Goal: Information Seeking & Learning: Learn about a topic

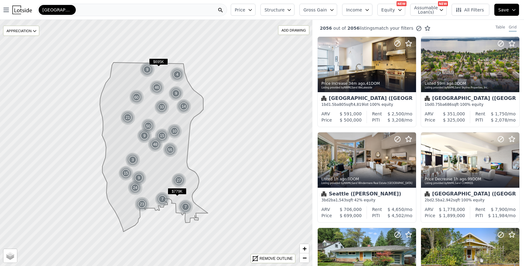
click at [467, 10] on span "All Filters" at bounding box center [469, 10] width 28 height 6
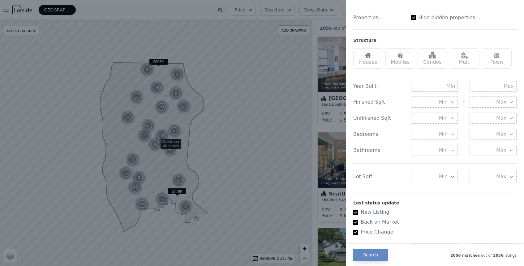
scroll to position [162, 0]
click at [441, 180] on button "Min" at bounding box center [434, 175] width 47 height 11
click at [441, 196] on button "5000 sqft" at bounding box center [434, 198] width 47 height 11
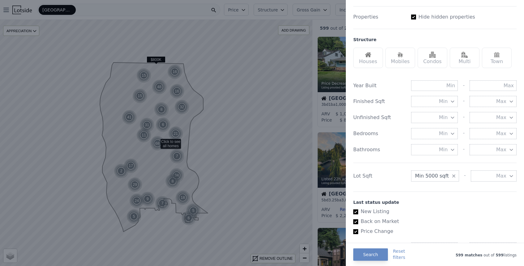
click at [368, 54] on img at bounding box center [368, 55] width 6 height 6
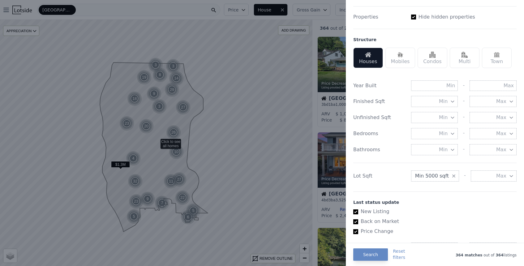
click at [244, 11] on div at bounding box center [262, 133] width 524 height 266
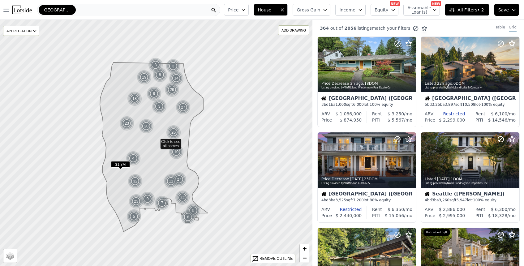
click at [246, 11] on icon "button" at bounding box center [243, 9] width 5 height 5
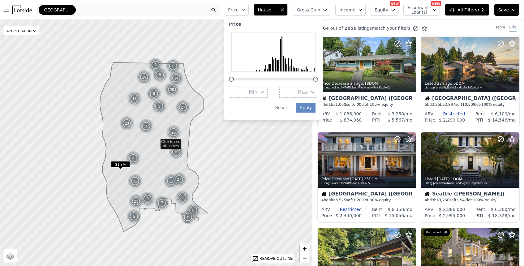
click at [308, 92] on span "Max" at bounding box center [302, 91] width 10 height 7
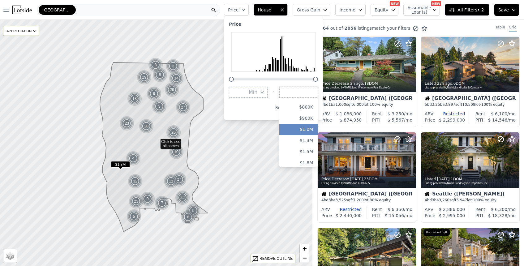
click at [311, 128] on button "$1.0M" at bounding box center [298, 129] width 39 height 11
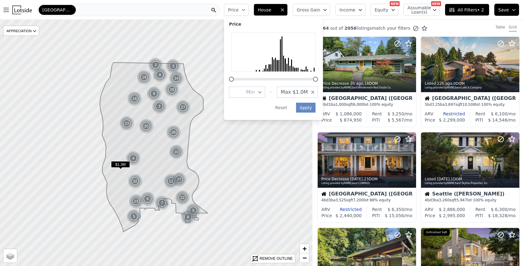
click at [308, 107] on div "Price Min - Max $1.0M Apply Reset" at bounding box center [273, 68] width 99 height 104
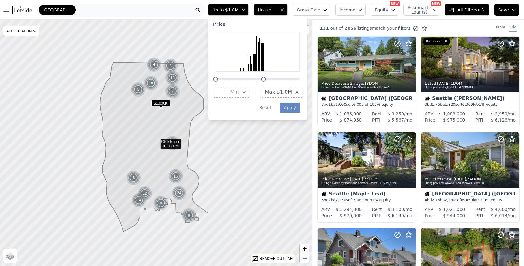
click at [469, 9] on span "All Filters • 3" at bounding box center [466, 10] width 35 height 6
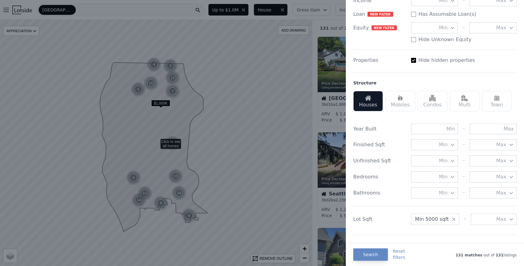
scroll to position [128, 0]
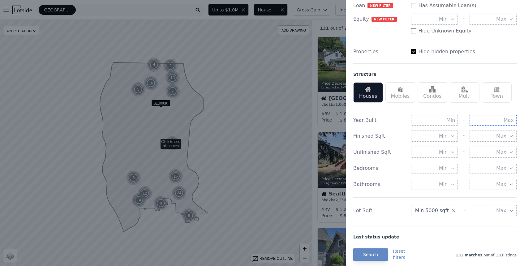
click at [486, 122] on input "text" at bounding box center [492, 120] width 47 height 11
type input "1990"
click at [366, 257] on button "Search" at bounding box center [370, 254] width 35 height 12
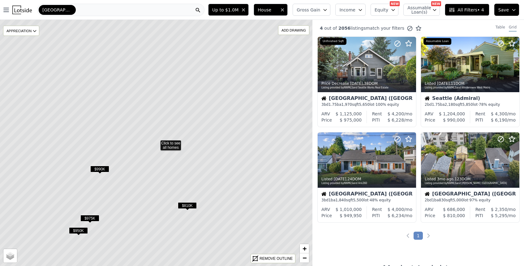
click at [188, 205] on span "$810K" at bounding box center [187, 205] width 19 height 6
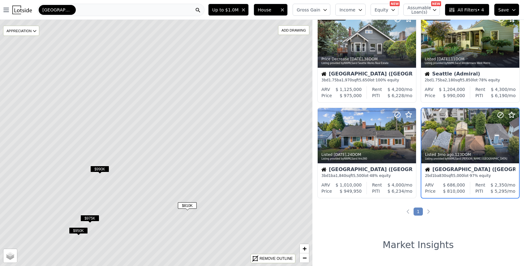
scroll to position [25, 0]
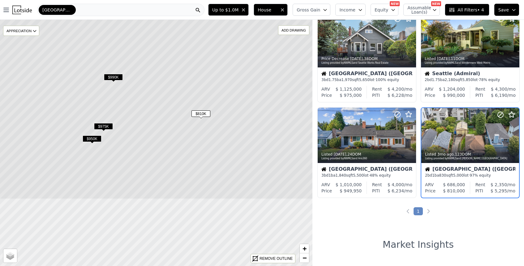
drag, startPoint x: 151, startPoint y: 219, endPoint x: 164, endPoint y: 127, distance: 92.8
click at [164, 127] on icon at bounding box center [170, 51] width 376 height 296
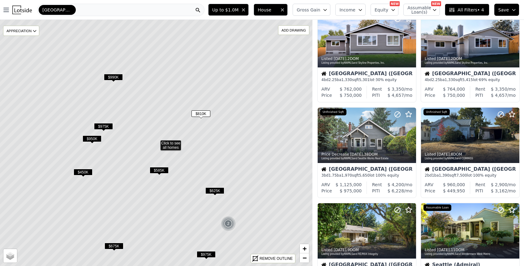
scroll to position [120, 0]
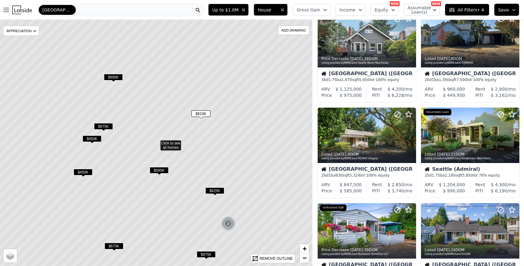
click at [84, 172] on span "$450K" at bounding box center [83, 172] width 19 height 6
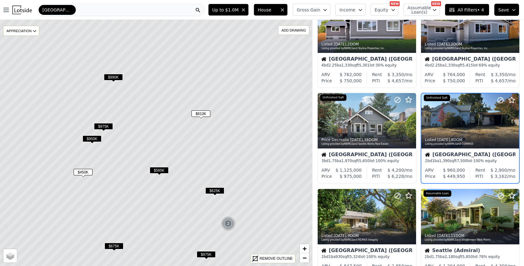
scroll to position [25, 0]
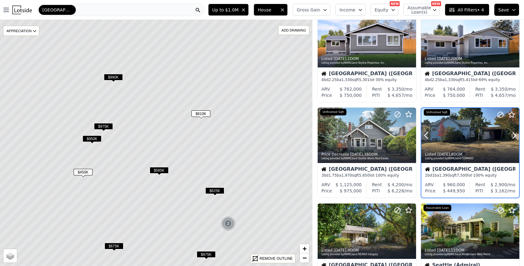
click at [449, 134] on div at bounding box center [470, 135] width 98 height 55
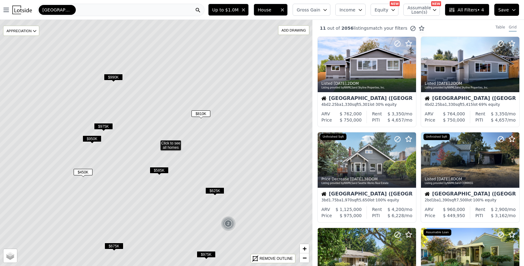
click at [214, 190] on span "$625K" at bounding box center [214, 190] width 19 height 6
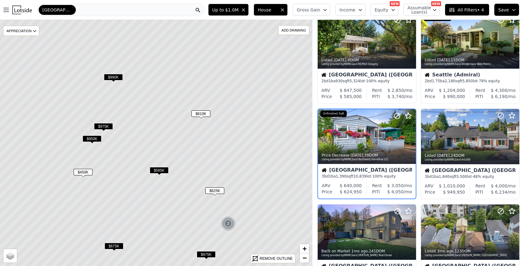
scroll to position [215, 0]
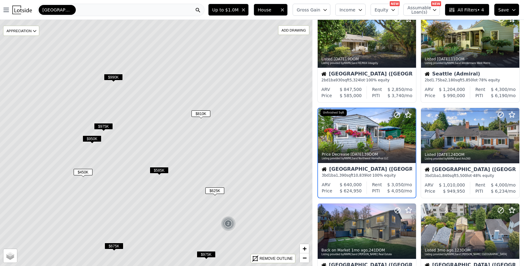
click at [365, 180] on div "Seattle (Riverview) 3 bd 1 ba 1,390 sqft 10,839 lot · 100% equity" at bounding box center [367, 172] width 98 height 19
click at [82, 170] on span "$450K" at bounding box center [83, 172] width 19 height 6
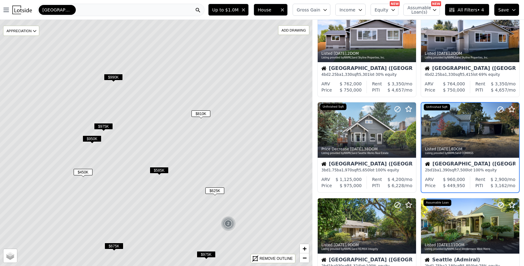
scroll to position [25, 0]
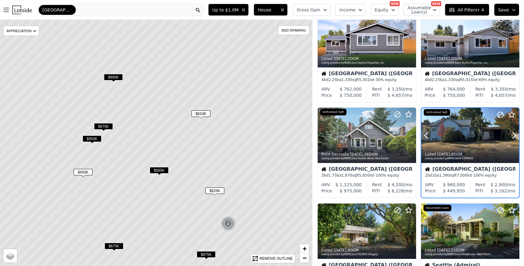
click at [465, 155] on div "Listed 1w ago , 8 DOM" at bounding box center [470, 154] width 91 height 5
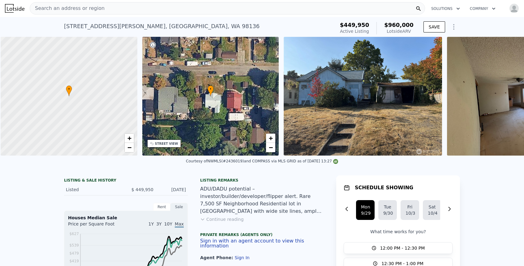
scroll to position [0, 2]
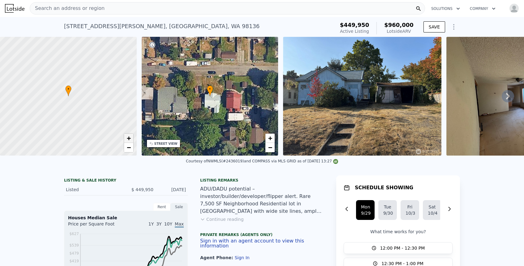
click at [126, 141] on link "+" at bounding box center [128, 138] width 9 height 9
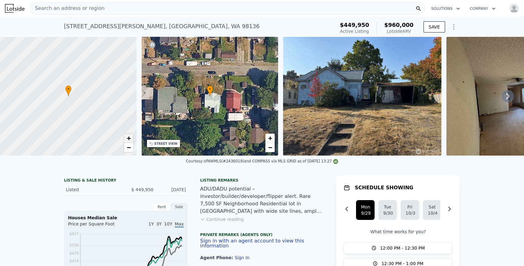
click at [126, 141] on link "+" at bounding box center [128, 138] width 9 height 9
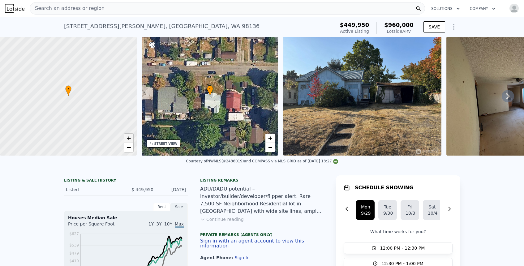
click at [128, 138] on span "+" at bounding box center [128, 138] width 4 height 8
click at [129, 149] on span "−" at bounding box center [128, 147] width 4 height 8
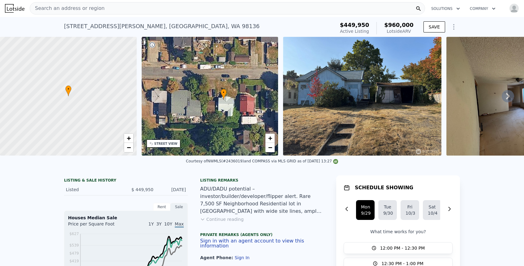
drag, startPoint x: 188, startPoint y: 93, endPoint x: 201, endPoint y: 96, distance: 13.2
click at [201, 96] on div "• + −" at bounding box center [210, 96] width 137 height 119
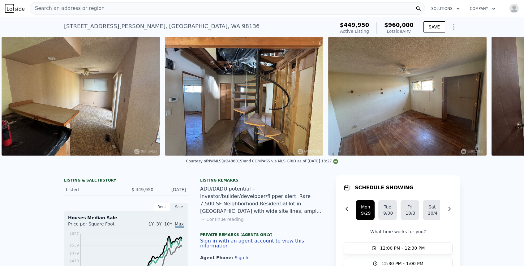
scroll to position [0, 936]
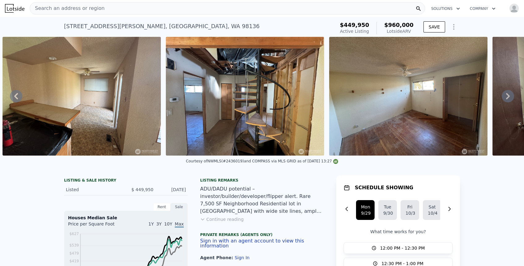
click at [202, 221] on icon at bounding box center [202, 219] width 5 height 5
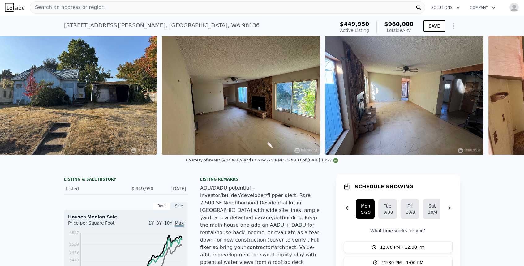
scroll to position [0, 283]
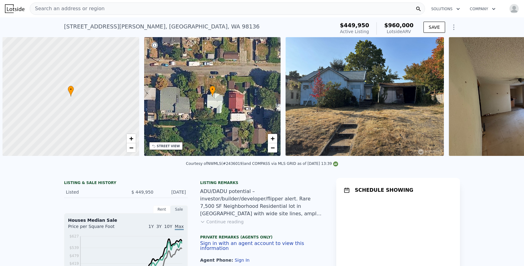
scroll to position [0, 2]
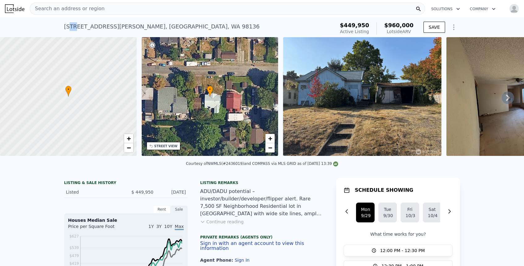
drag, startPoint x: 72, startPoint y: 27, endPoint x: 78, endPoint y: 26, distance: 6.2
click at [78, 26] on div "[STREET_ADDRESS][PERSON_NAME]" at bounding box center [161, 26] width 195 height 9
click at [127, 19] on div "[STREET_ADDRESS][PERSON_NAME] Active at $449,950 (~ARV $960k ) $449,950 Active …" at bounding box center [262, 27] width 396 height 20
click at [71, 26] on div "[STREET_ADDRESS][PERSON_NAME]" at bounding box center [161, 26] width 195 height 9
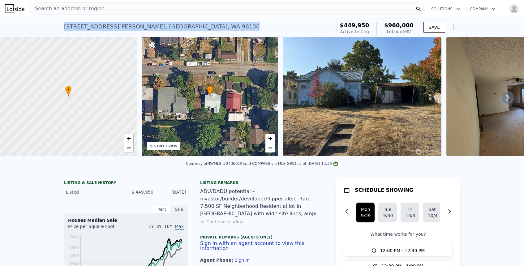
drag, startPoint x: 71, startPoint y: 26, endPoint x: 146, endPoint y: 23, distance: 74.6
click at [146, 23] on div "[STREET_ADDRESS][PERSON_NAME]" at bounding box center [161, 26] width 195 height 9
copy div "[STREET_ADDRESS][PERSON_NAME]"
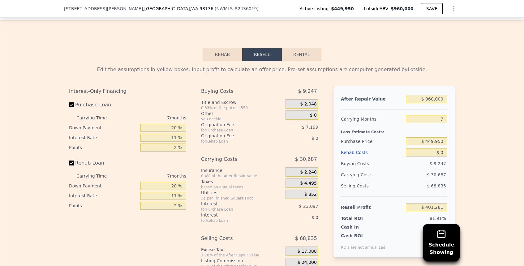
scroll to position [1030, 0]
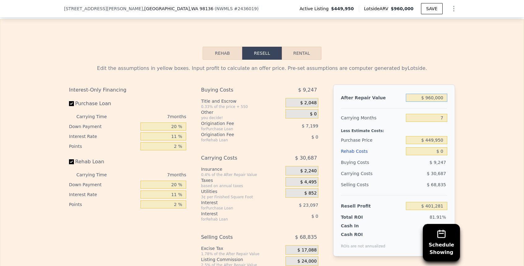
click at [431, 94] on input "$ 960,000" at bounding box center [426, 98] width 41 height 8
type input "$ 90,000"
type input "-$ 404,806"
type input "$ 950,000"
type input "$ 392,015"
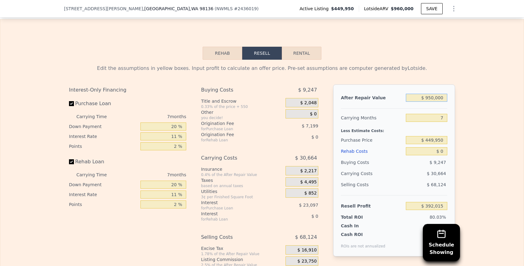
type input "$ 950,000"
type input "12"
type input "$ 370,113"
type input "12"
type input "$ 21"
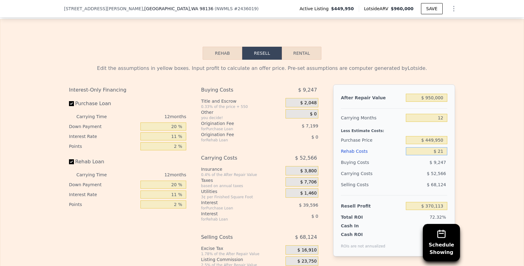
type input "$ 370,092"
type input "$ 210"
type input "$ 369,876"
type input "$ 2,100"
type input "$ 367,799"
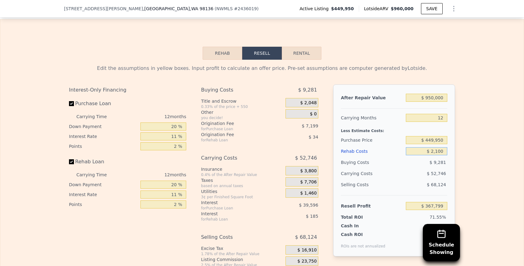
type input "$ 21,000"
type input "$ 346,929"
type input "$ 210,000"
type input "$ 138,273"
type input "$ 21,000"
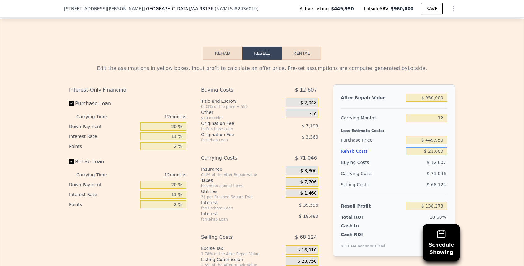
type input "$ 346,929"
type input "$ 2,100"
type input "$ 367,799"
type input "$ 210"
type input "$ 369,876"
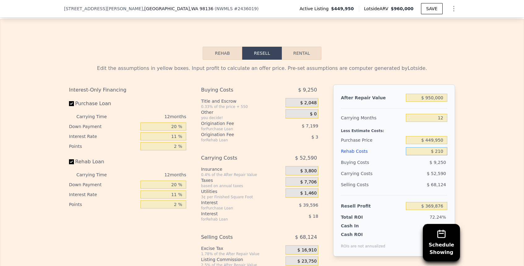
type input "$ 21"
type input "$ 370,092"
type input "$ 2"
type input "$ 370,111"
type input "$ 24"
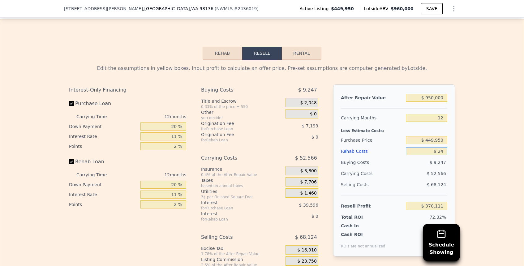
type input "$ 370,089"
type input "$ 240"
type input "$ 369,845"
type input "$ 2,400"
type input "$ 367,459"
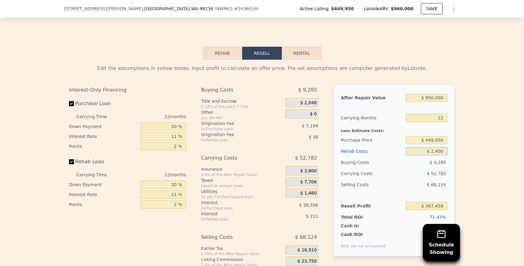
type input "$ 24,000"
type input "$ 343,617"
type input "$ 240,000"
type input "$ 105,153"
type input "$ 24,000"
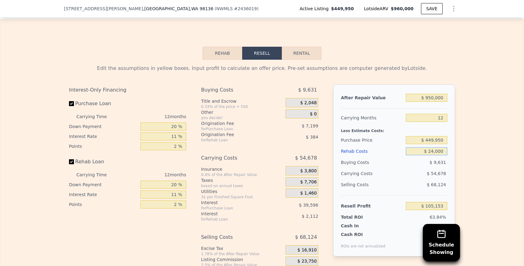
type input "$ 343,617"
type input "$ 2,400"
type input "$ 367,459"
type input "$ 240"
type input "$ 369,845"
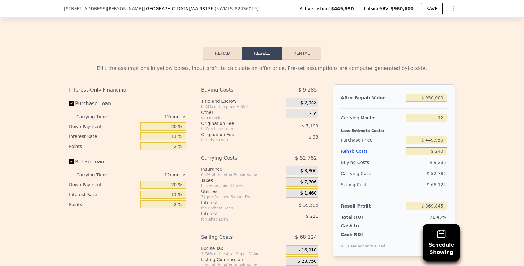
type input "$ 24"
type input "$ 370,089"
type input "$ 2"
type input "$ 370,111"
type input "$ 25"
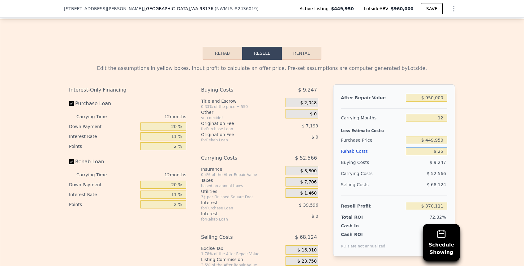
type input "$ 370,088"
type input "$ 250"
type input "$ 369,835"
type input "$ 2,500"
type input "$ 367,357"
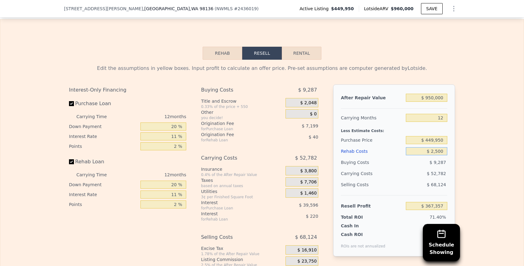
type input "$ 25,000"
type input "$ 342,517"
type input "$ 250,000"
type input "$ 94,117"
type input "$ 2,500,000"
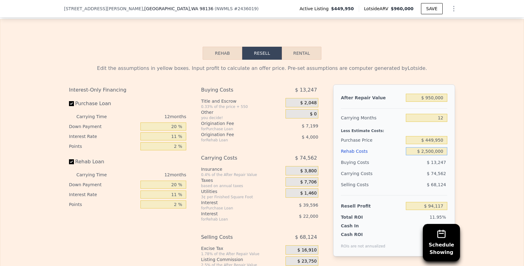
type input "-$ 2,389,883"
type input "$ 250,000"
type input "$ 94,117"
type input "$ 250,000"
type input "$ 525,000"
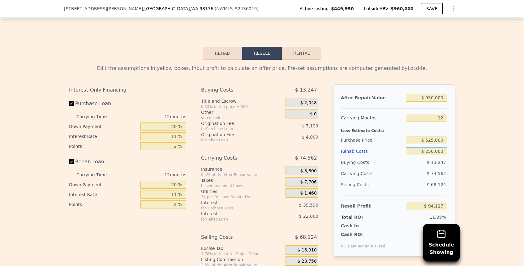
type input "$ 11,016"
click at [478, 129] on div "Edit the assumptions in yellow boxes. Input profit to calculate an offer price.…" at bounding box center [261, 175] width 523 height 230
